Goal: Task Accomplishment & Management: Manage account settings

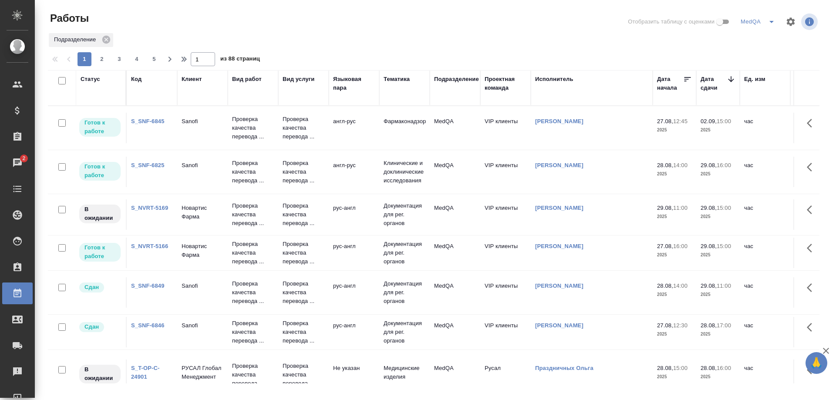
click at [152, 247] on link "S_NVRT-5166" at bounding box center [149, 246] width 37 height 7
click at [144, 208] on link "S_NVRT-5169" at bounding box center [149, 208] width 37 height 7
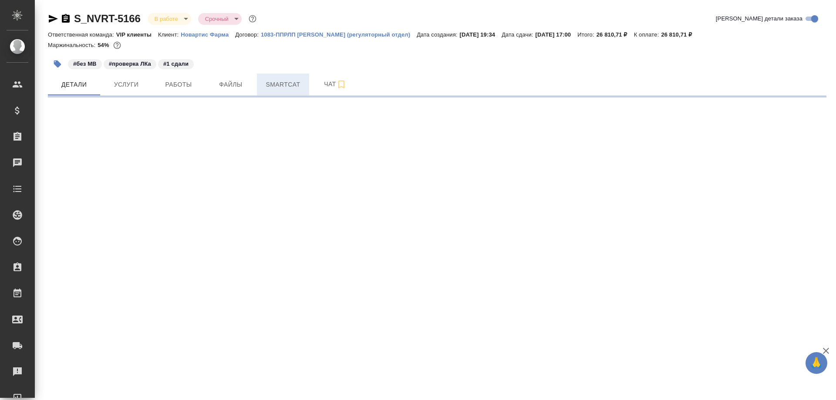
click at [290, 90] on span "Smartcat" at bounding box center [283, 84] width 42 height 11
select select "RU"
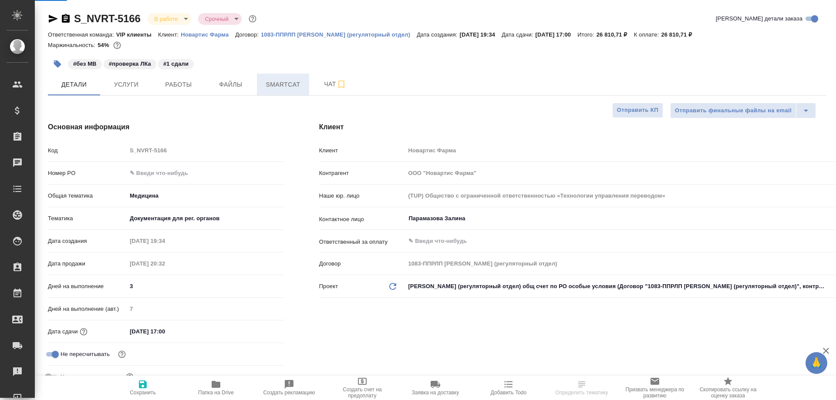
type textarea "x"
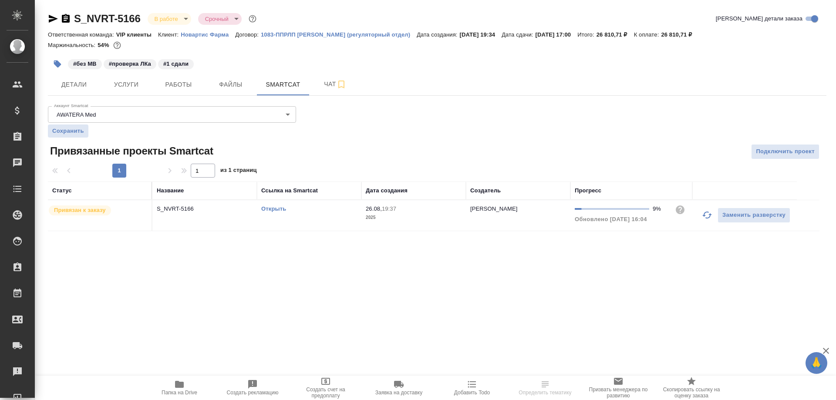
click at [277, 209] on link "Открыть" at bounding box center [273, 209] width 25 height 7
click at [272, 210] on link "Открыть" at bounding box center [273, 209] width 25 height 7
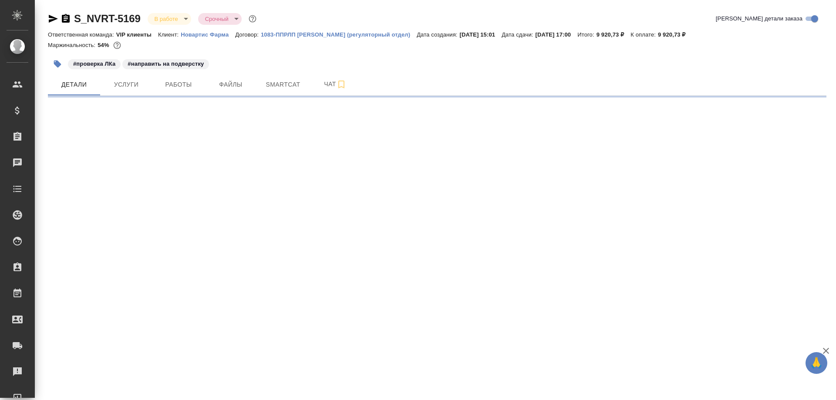
select select "RU"
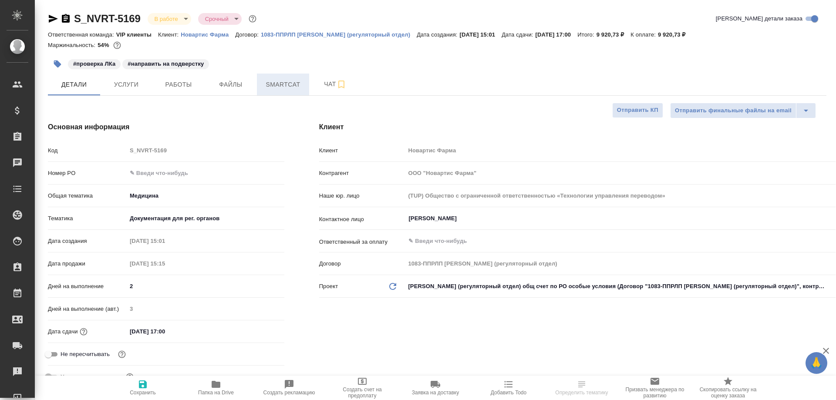
type textarea "x"
click at [288, 83] on span "Smartcat" at bounding box center [283, 84] width 42 height 11
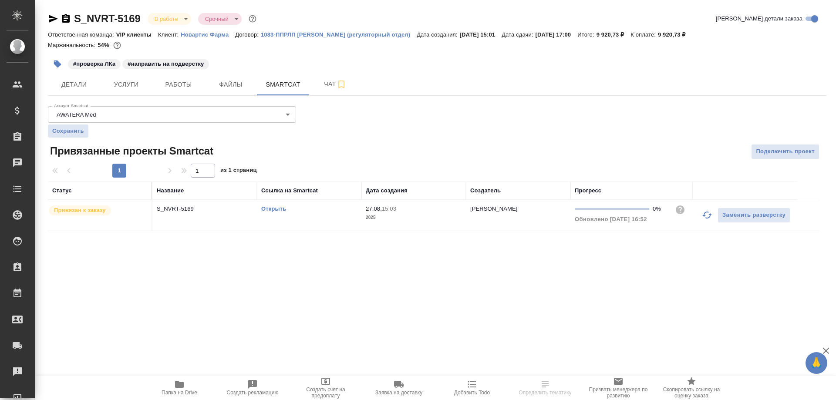
click at [267, 209] on link "Открыть" at bounding box center [273, 209] width 25 height 7
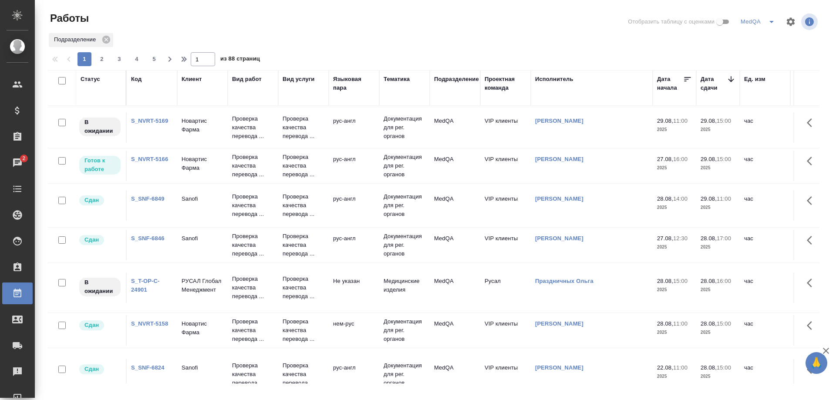
scroll to position [44, 0]
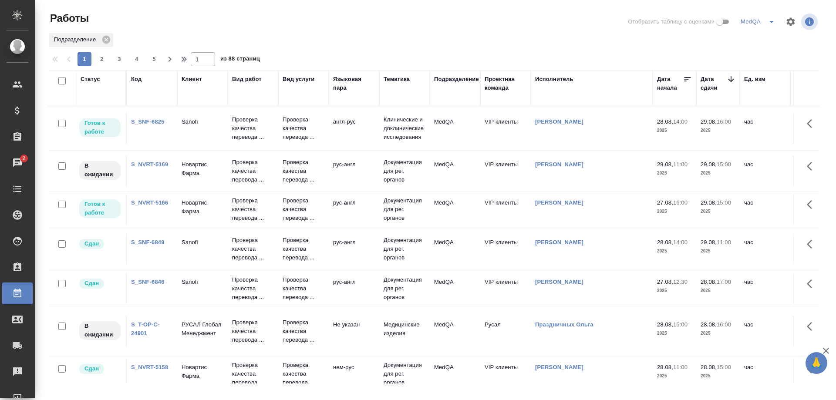
click at [154, 164] on link "S_NVRT-5169" at bounding box center [149, 164] width 37 height 7
click at [147, 204] on link "S_NVRT-5166" at bounding box center [149, 202] width 37 height 7
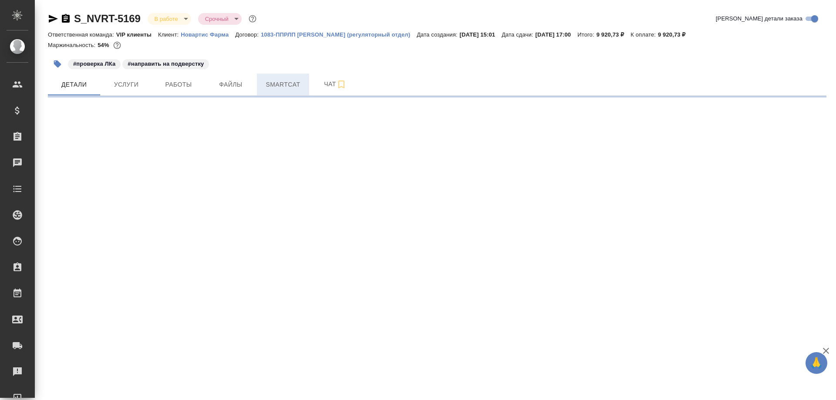
select select "RU"
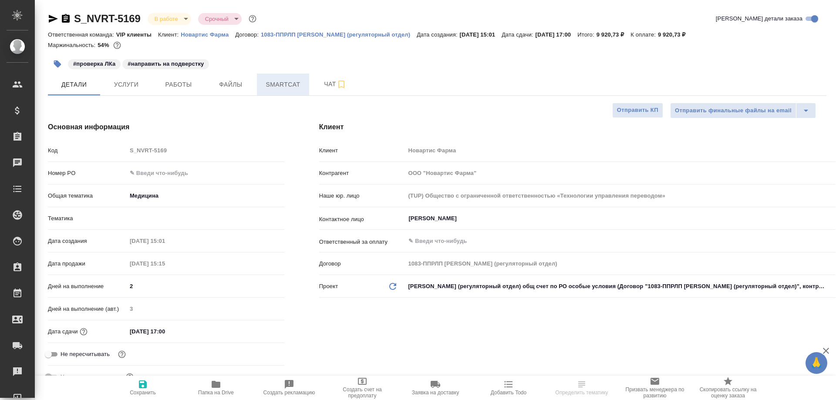
click at [285, 84] on span "Smartcat" at bounding box center [283, 84] width 42 height 11
type textarea "x"
type input "[PERSON_NAME]"
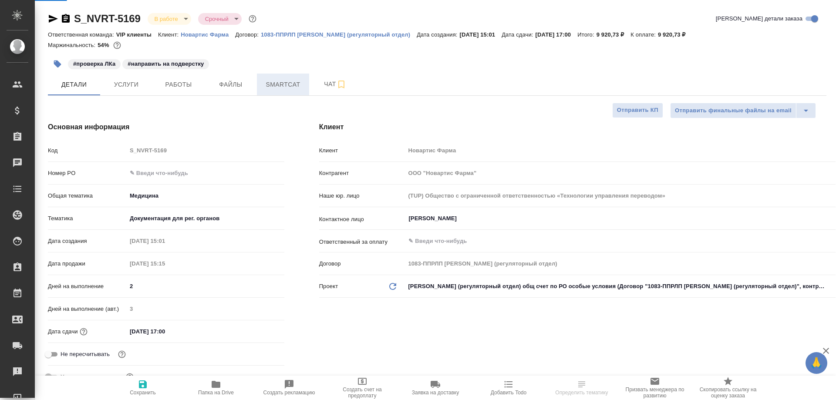
type input "VIP клиенты"
type input "[PERSON_NAME]"
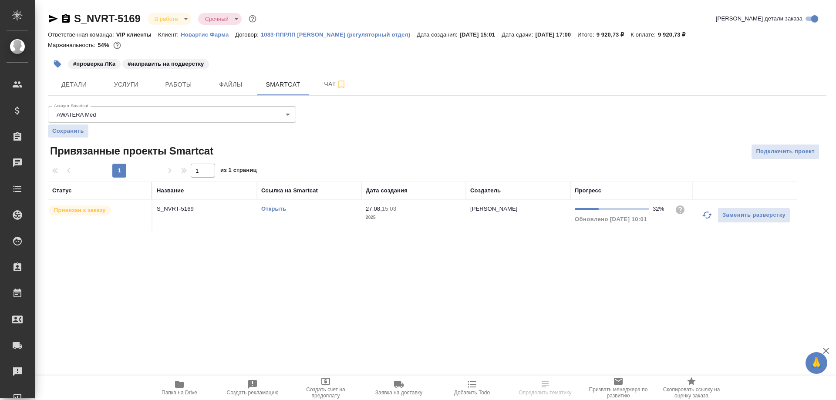
click at [277, 210] on link "Открыть" at bounding box center [273, 209] width 25 height 7
click at [269, 209] on link "Открыть" at bounding box center [273, 209] width 25 height 7
click at [65, 17] on icon "button" at bounding box center [66, 18] width 10 height 10
click at [179, 388] on icon "button" at bounding box center [179, 384] width 9 height 7
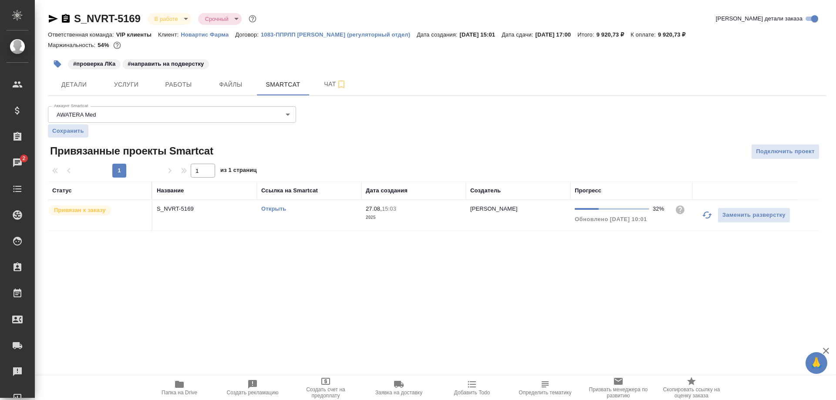
click at [278, 208] on link "Открыть" at bounding box center [273, 209] width 25 height 7
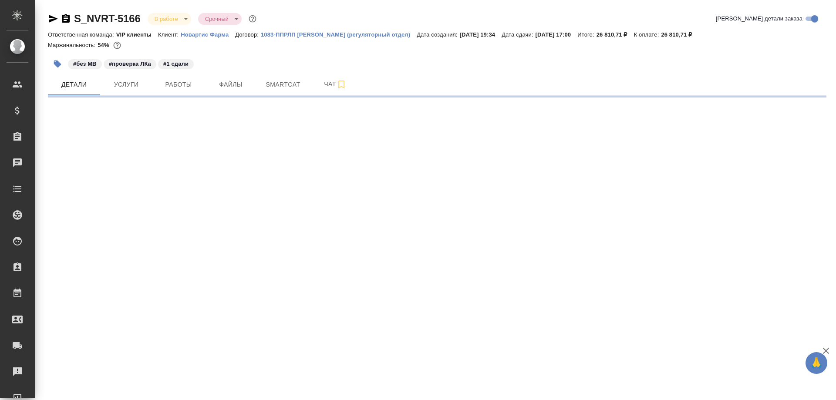
select select "RU"
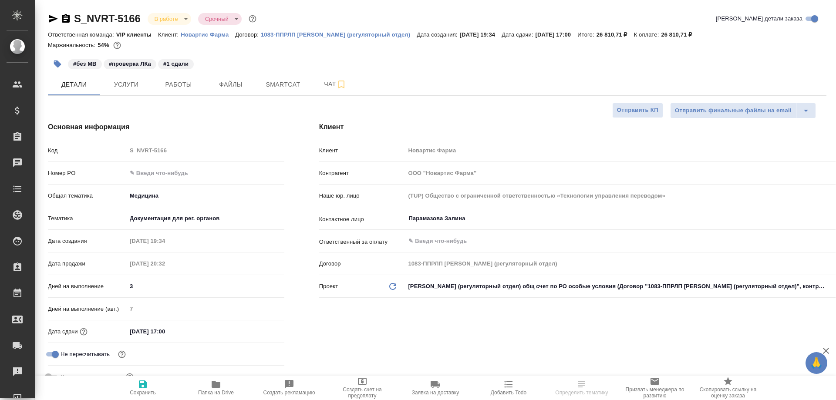
type textarea "x"
click at [294, 84] on span "Smartcat" at bounding box center [283, 84] width 42 height 11
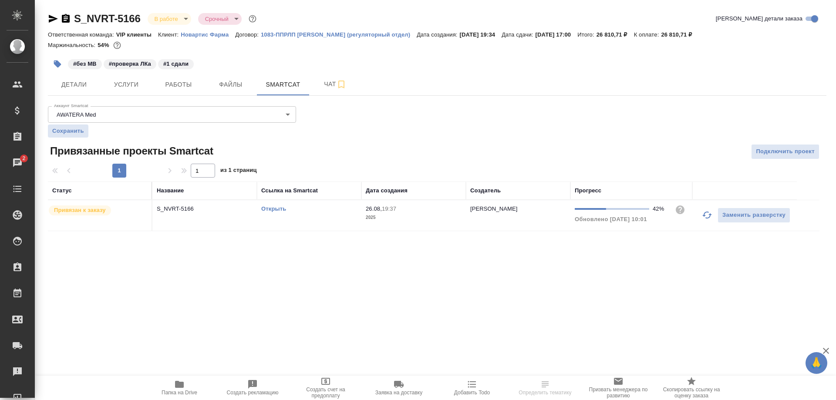
click at [272, 209] on link "Открыть" at bounding box center [273, 209] width 25 height 7
